Goal: Browse casually

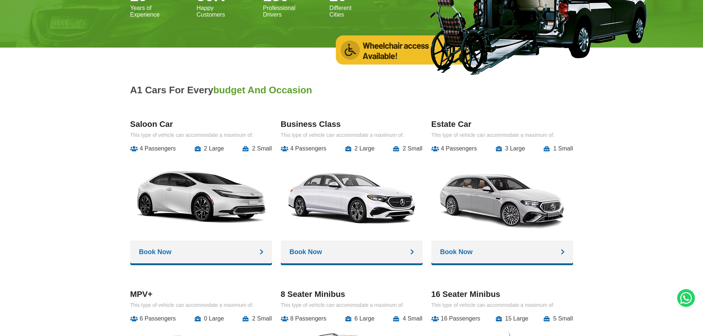
scroll to position [778, 0]
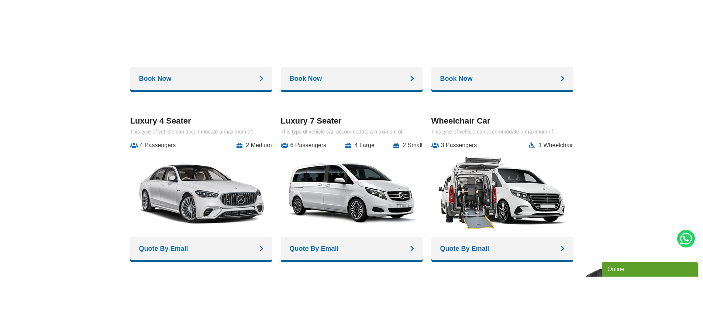
scroll to position [1217, 0]
